Goal: Find specific page/section: Find specific page/section

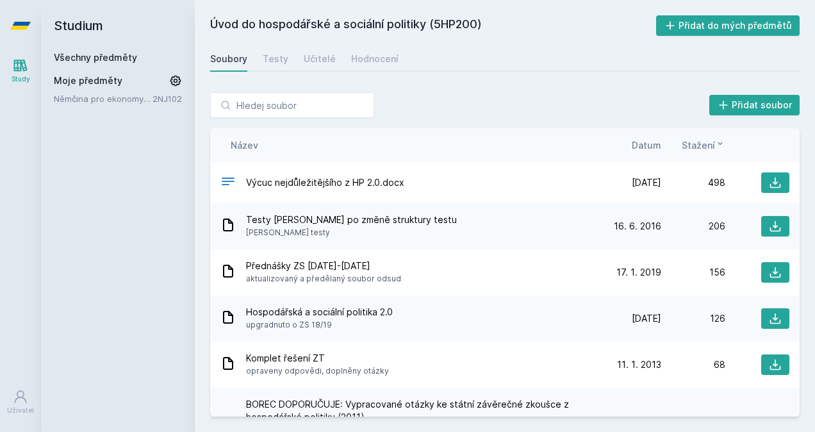
scroll to position [216, 0]
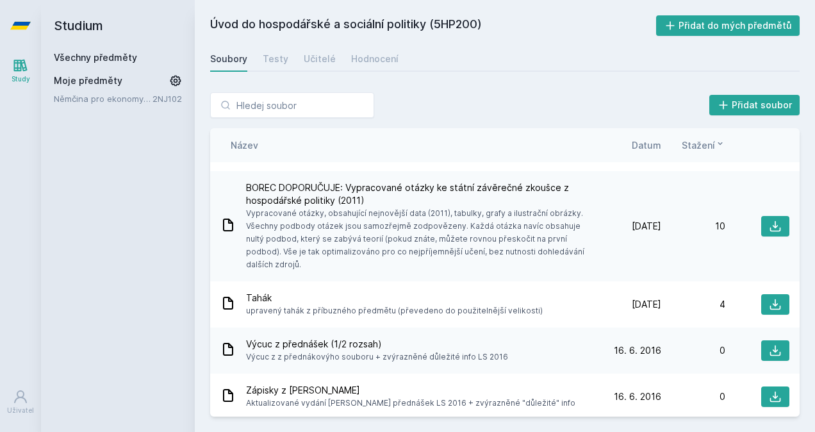
click at [82, 55] on link "Všechny předměty" at bounding box center [95, 57] width 83 height 11
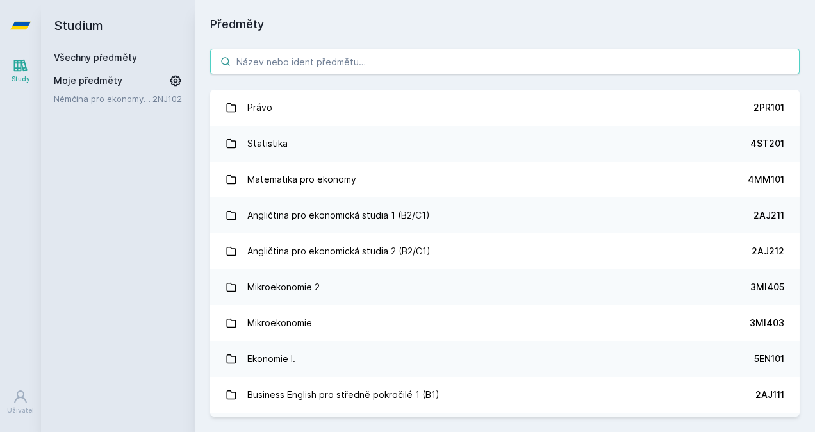
click at [282, 62] on input "search" at bounding box center [504, 62] width 589 height 26
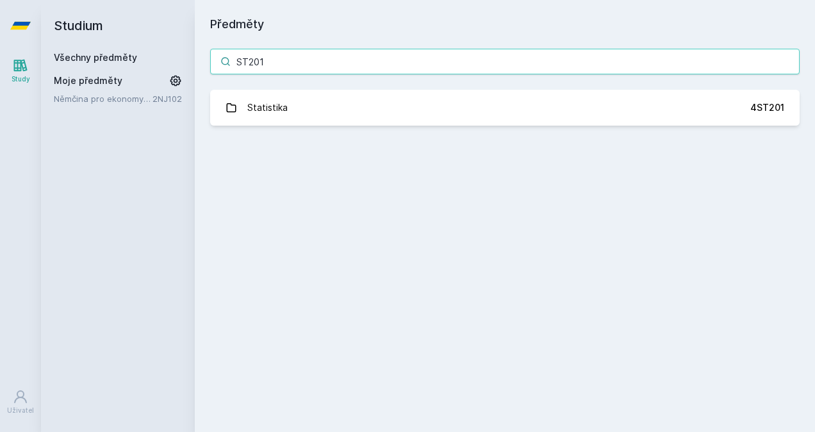
type input "ST201"
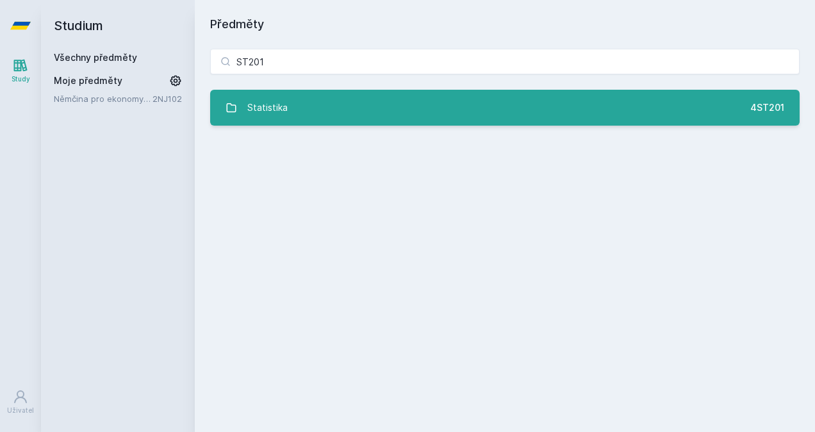
click at [291, 94] on link "Statistika 4ST201" at bounding box center [504, 108] width 589 height 36
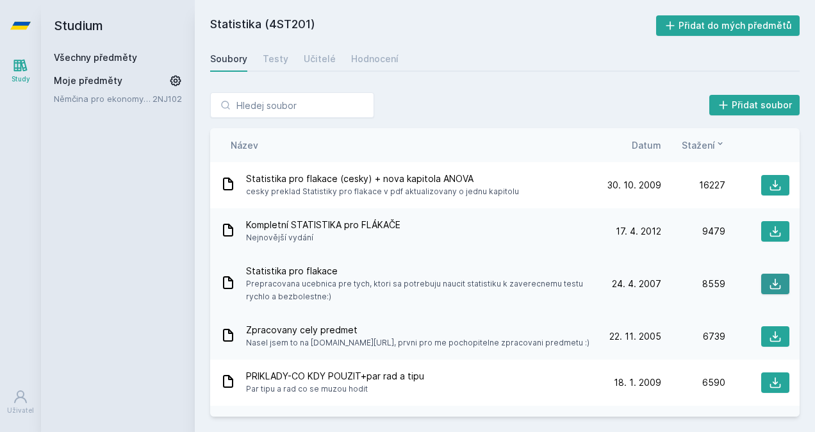
click at [769, 284] on icon at bounding box center [775, 283] width 13 height 13
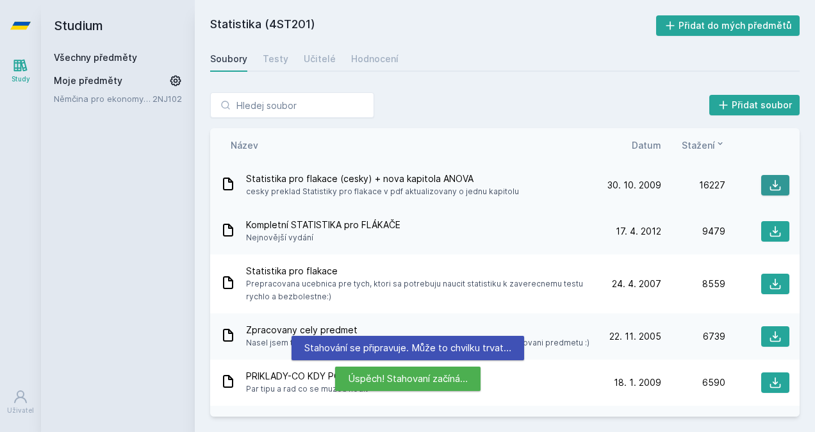
click at [769, 183] on icon at bounding box center [775, 185] width 13 height 13
click at [770, 231] on icon at bounding box center [775, 231] width 11 height 11
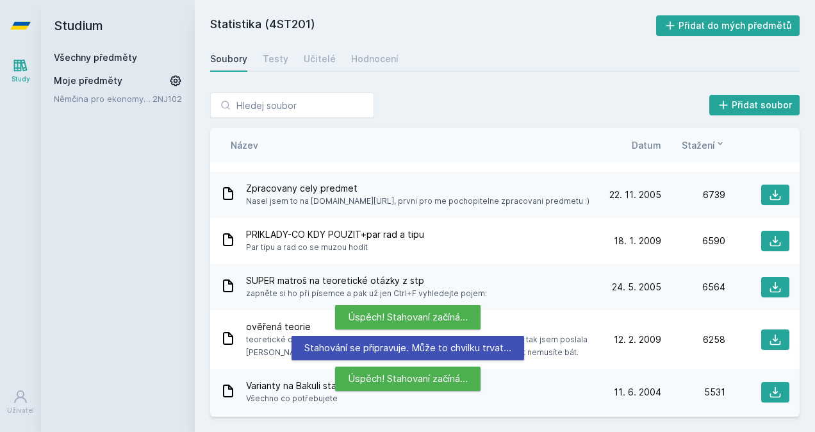
scroll to position [142, 0]
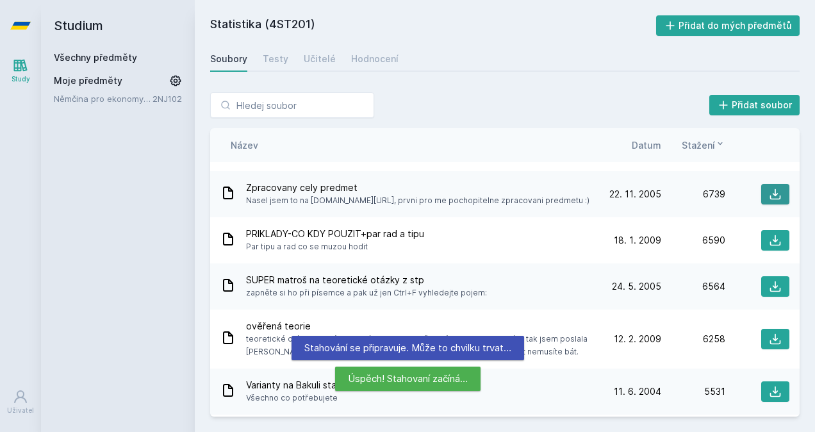
click at [774, 194] on icon at bounding box center [775, 194] width 13 height 13
click at [770, 240] on icon at bounding box center [775, 240] width 11 height 11
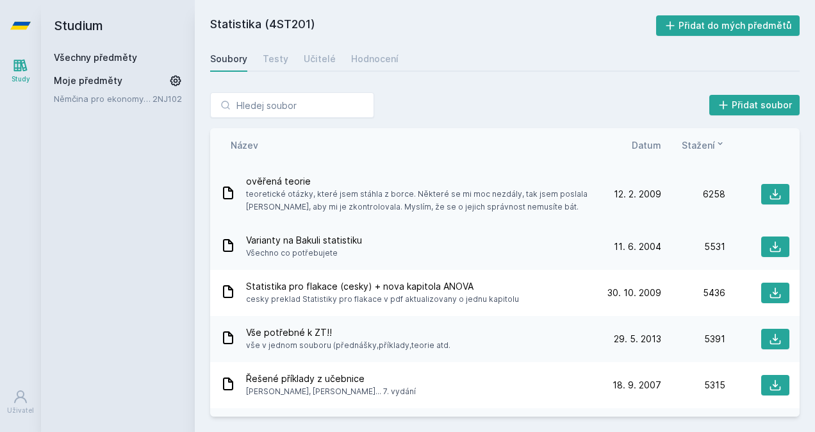
scroll to position [288, 0]
click at [769, 192] on icon at bounding box center [775, 193] width 13 height 13
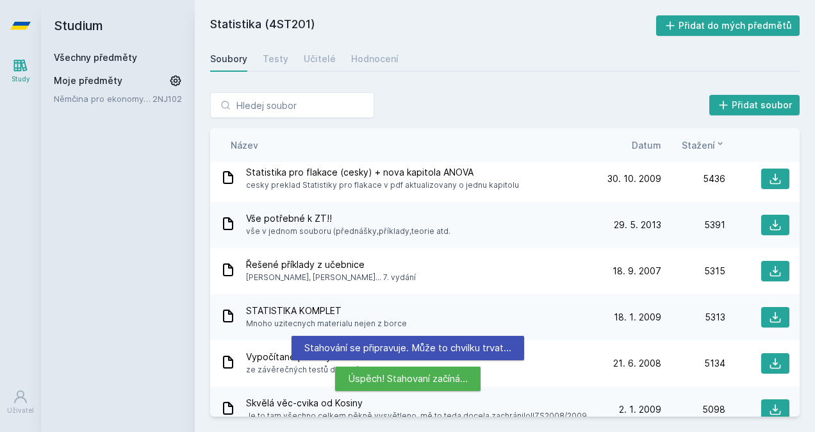
scroll to position [402, 0]
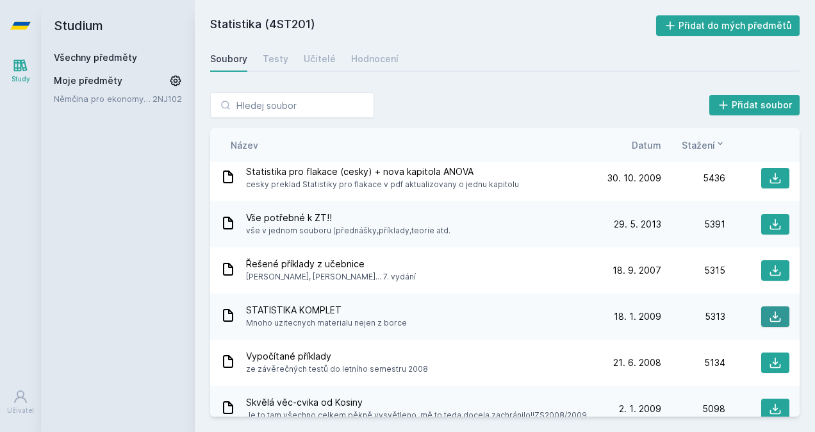
click at [769, 319] on icon at bounding box center [775, 316] width 13 height 13
